Goal: Obtain resource: Download file/media

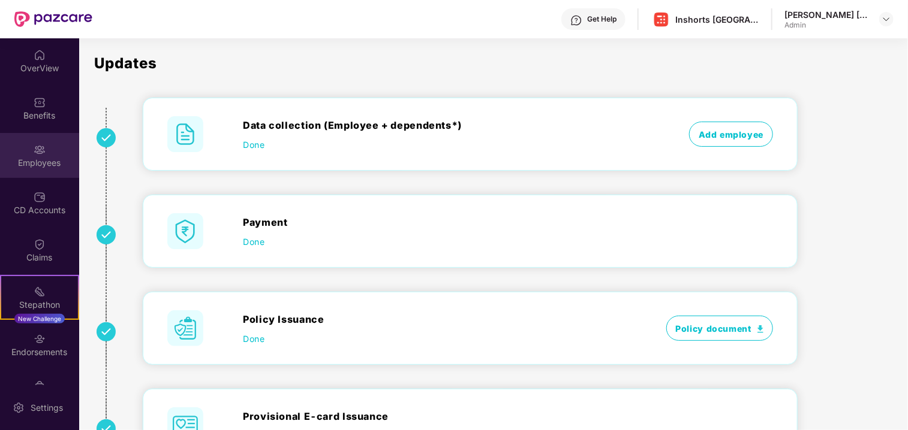
click at [31, 159] on div "Employees" at bounding box center [39, 163] width 79 height 12
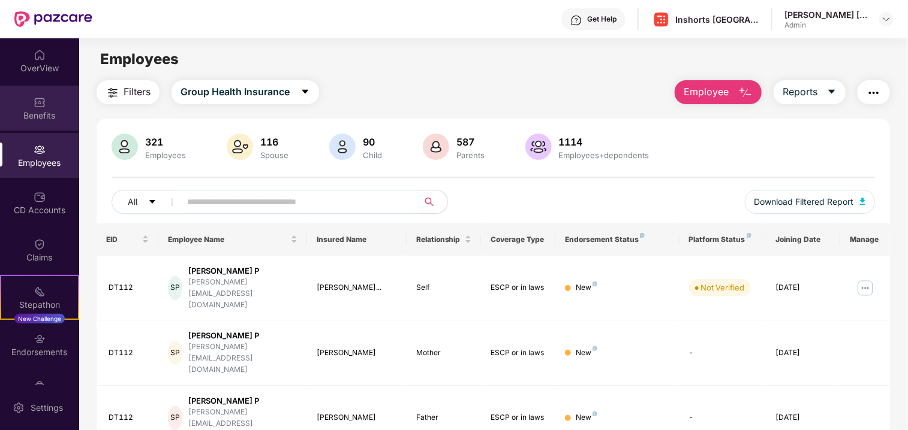
click at [45, 104] on div "Benefits" at bounding box center [39, 108] width 79 height 45
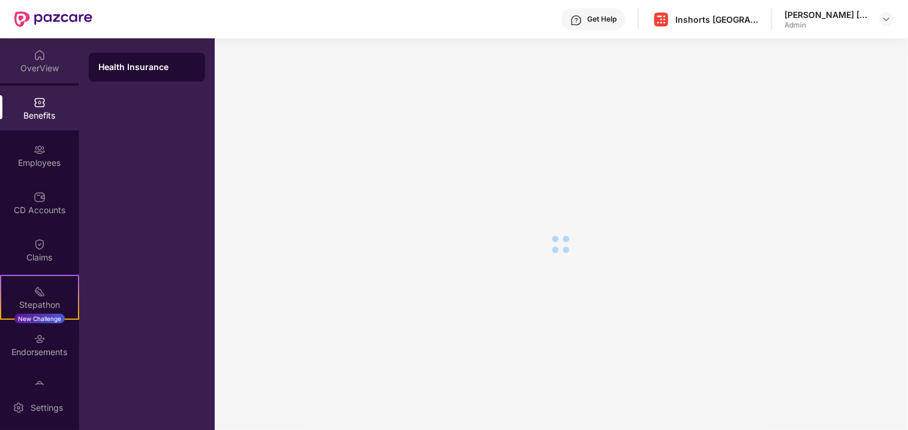
click at [42, 60] on img at bounding box center [40, 55] width 12 height 12
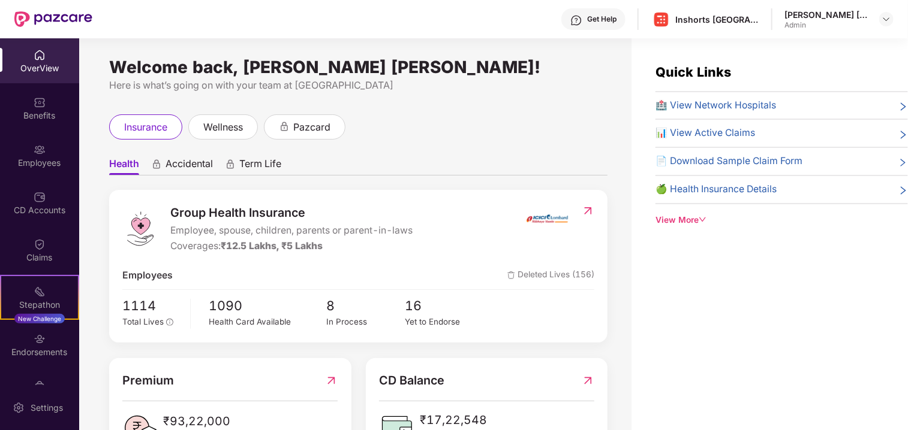
click at [892, 162] on div "📄 Download Sample Claim Form" at bounding box center [781, 161] width 252 height 15
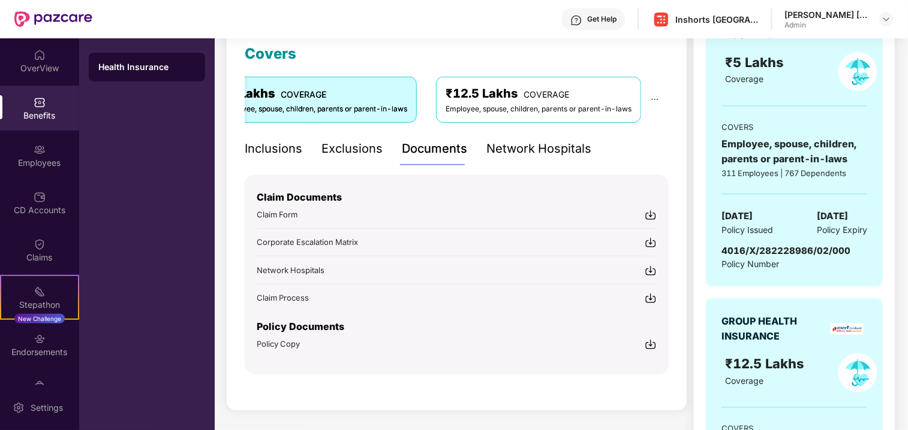
scroll to position [171, 0]
click at [652, 214] on img at bounding box center [650, 215] width 12 height 12
